Goal: Information Seeking & Learning: Understand process/instructions

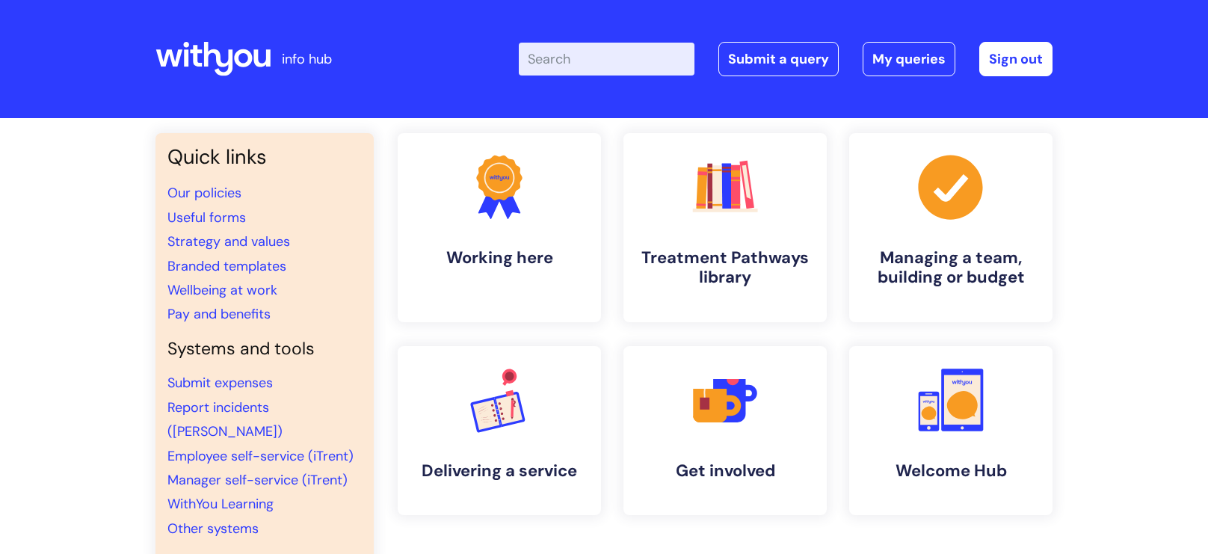
click at [648, 57] on input "Enter your search term here..." at bounding box center [607, 59] width 176 height 33
type input "my journey plan"
click button "Search" at bounding box center [0, 0] width 0 height 0
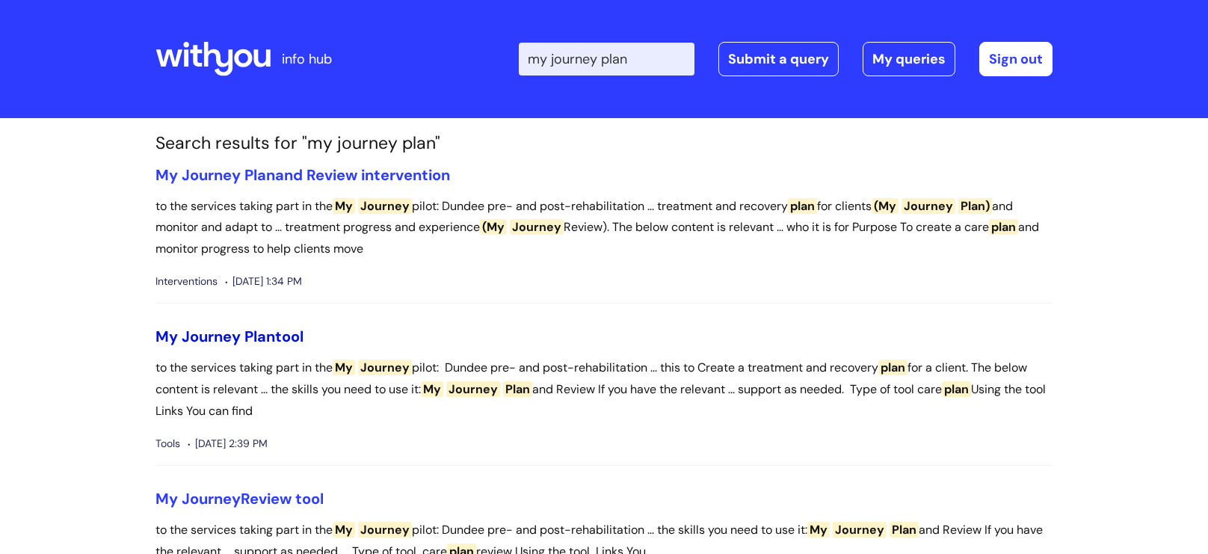
click at [241, 331] on link "My Journey Plan tool" at bounding box center [229, 336] width 148 height 19
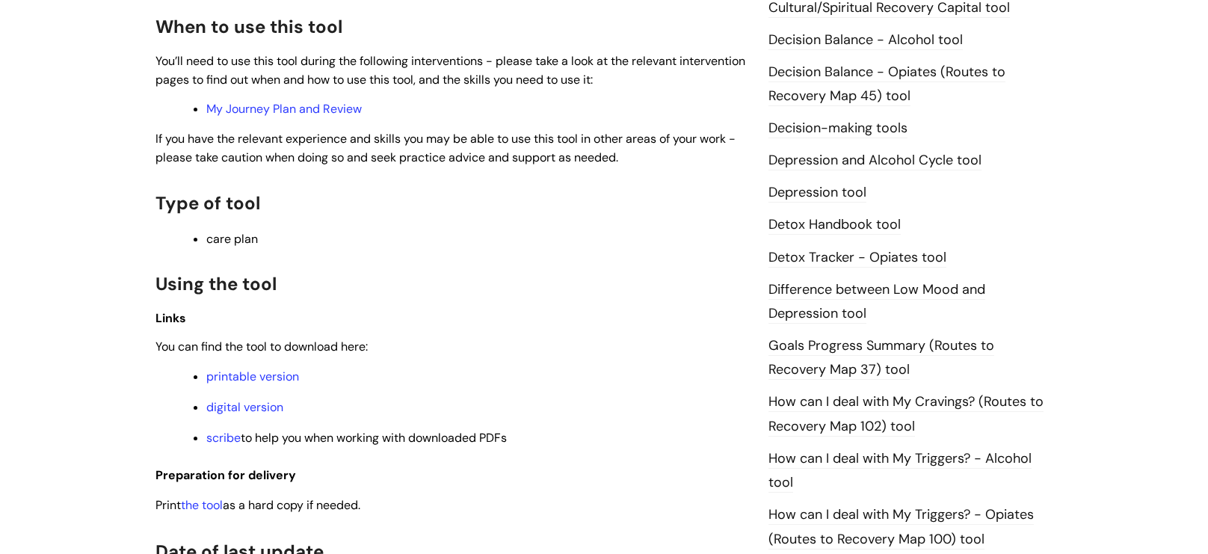
scroll to position [770, 0]
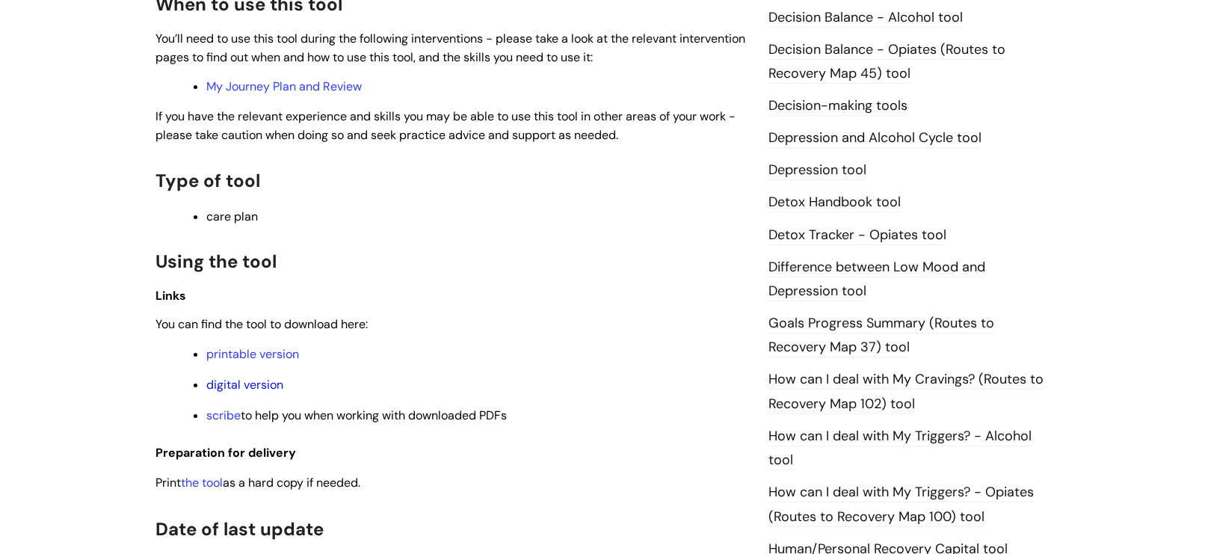
click at [248, 388] on link "digital version" at bounding box center [244, 385] width 77 height 16
